Goal: Information Seeking & Learning: Learn about a topic

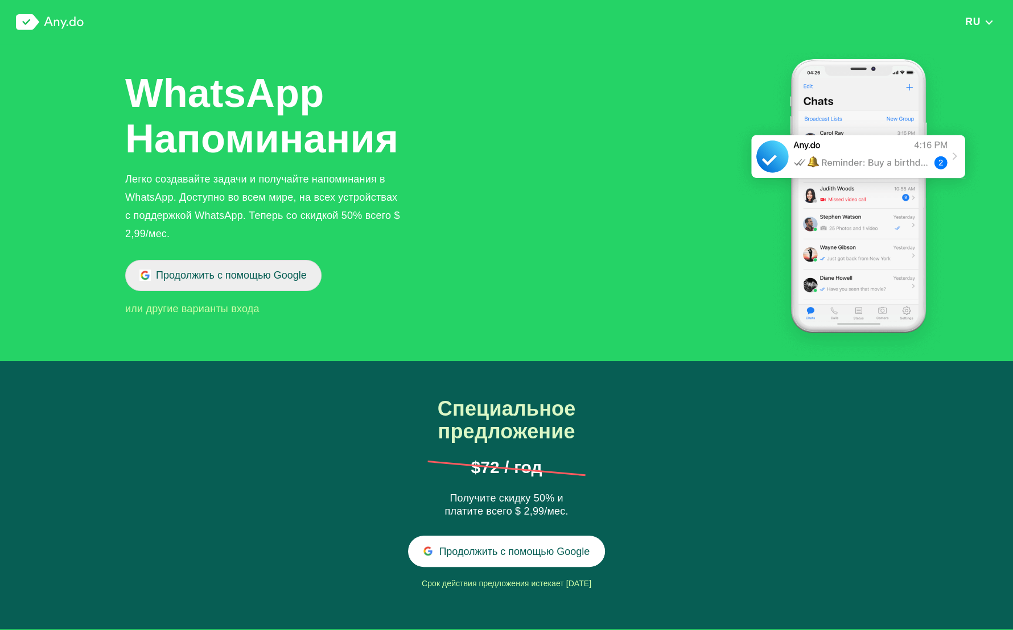
click at [222, 282] on button "Продолжить с помощью Google" at bounding box center [223, 275] width 196 height 31
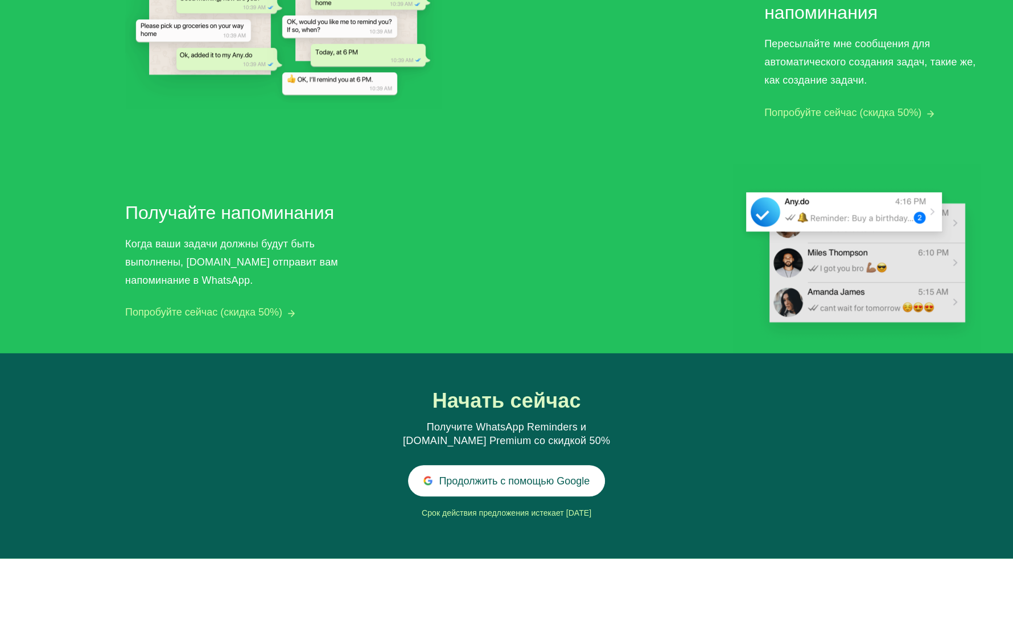
scroll to position [996, 0]
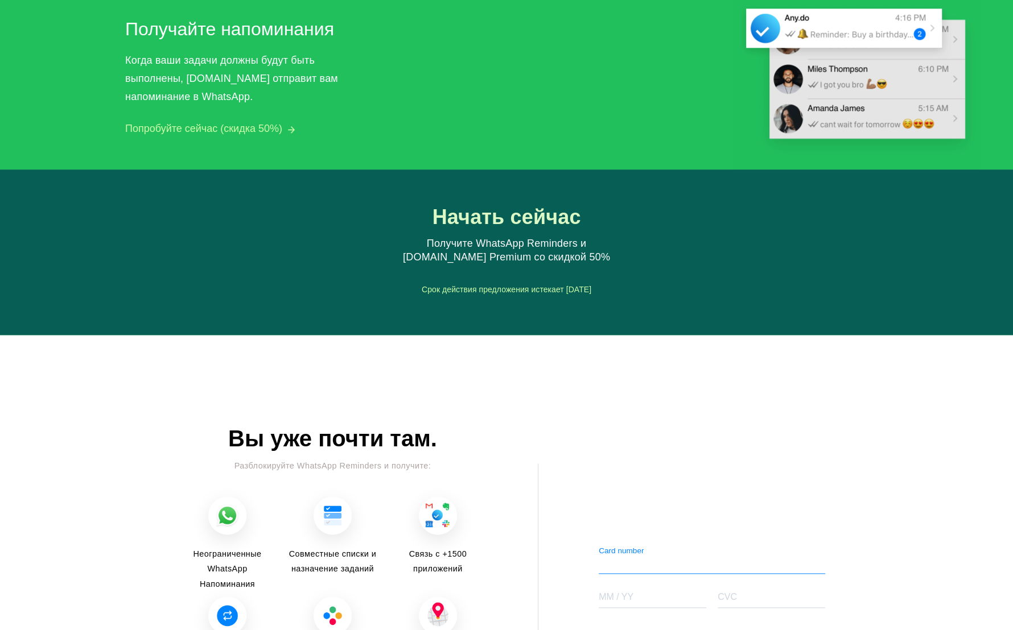
scroll to position [1226, 0]
